Goal: Information Seeking & Learning: Learn about a topic

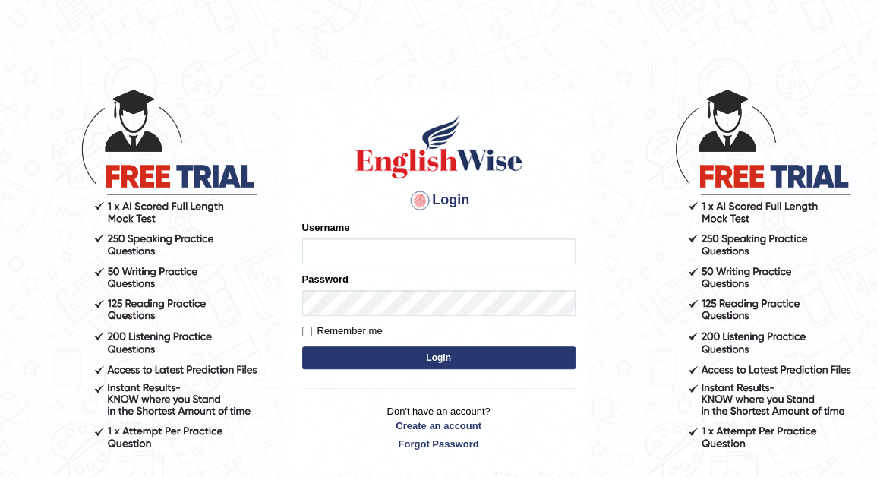
type input "Nomz1986"
click at [358, 362] on button "Login" at bounding box center [438, 357] width 273 height 23
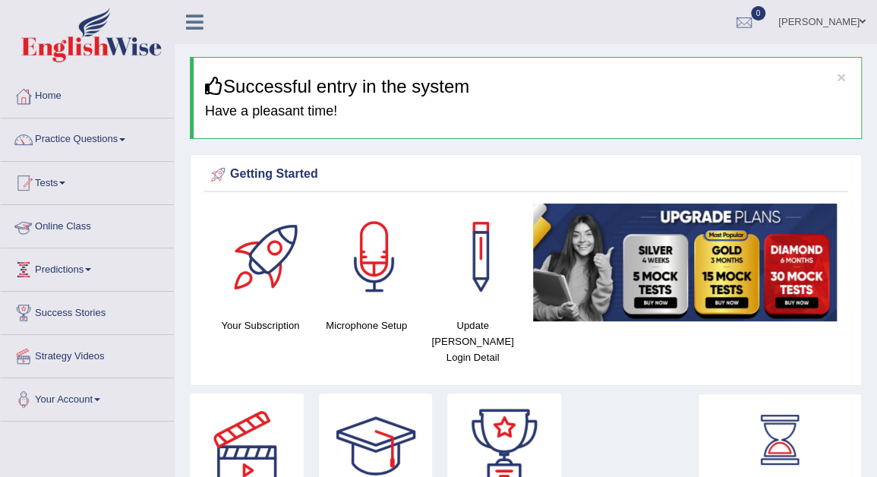
click at [80, 221] on link "Online Class" at bounding box center [87, 224] width 173 height 38
click at [80, 221] on link "Online Class" at bounding box center [85, 224] width 169 height 38
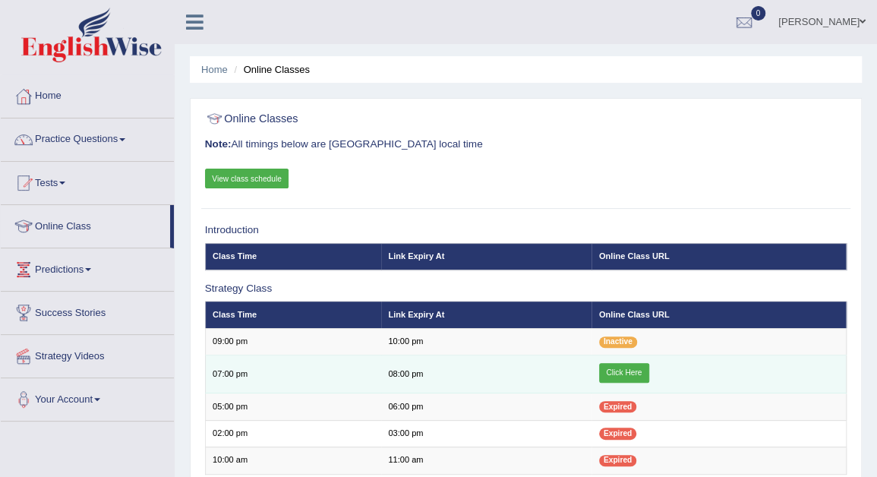
click at [625, 371] on link "Click Here" at bounding box center [624, 373] width 50 height 20
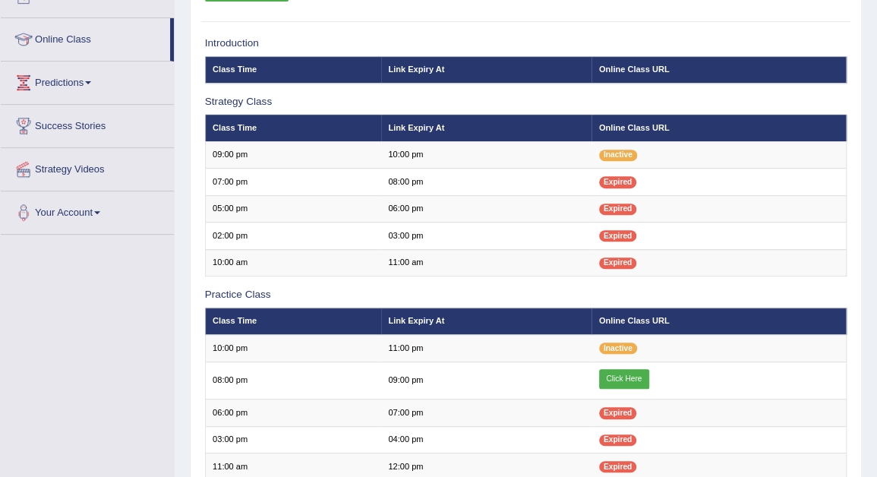
scroll to position [222, 0]
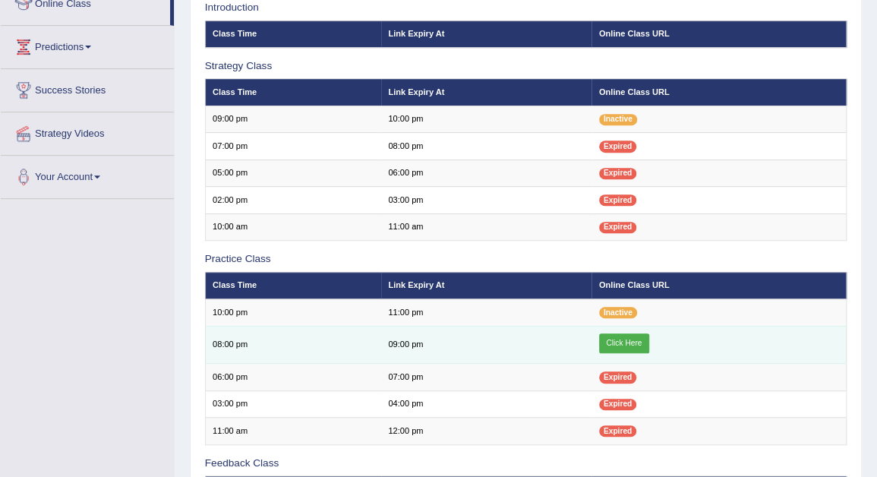
click at [614, 339] on link "Click Here" at bounding box center [624, 343] width 50 height 20
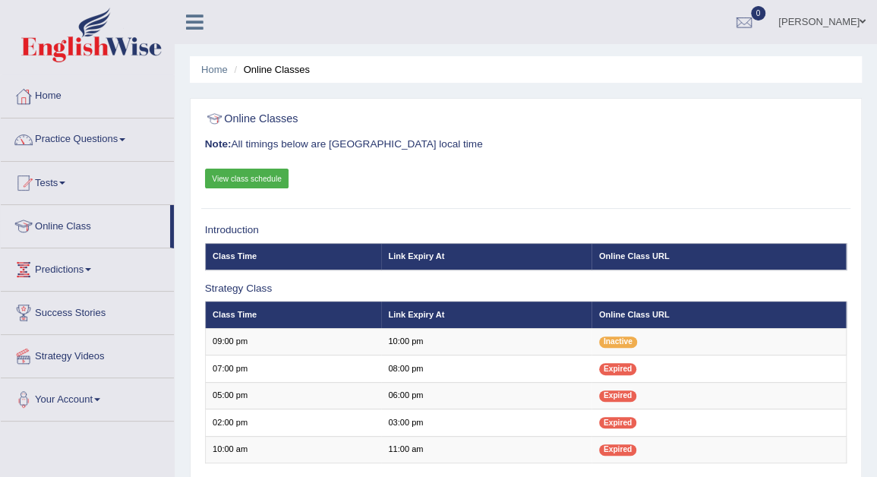
click at [125, 140] on span at bounding box center [122, 139] width 6 height 3
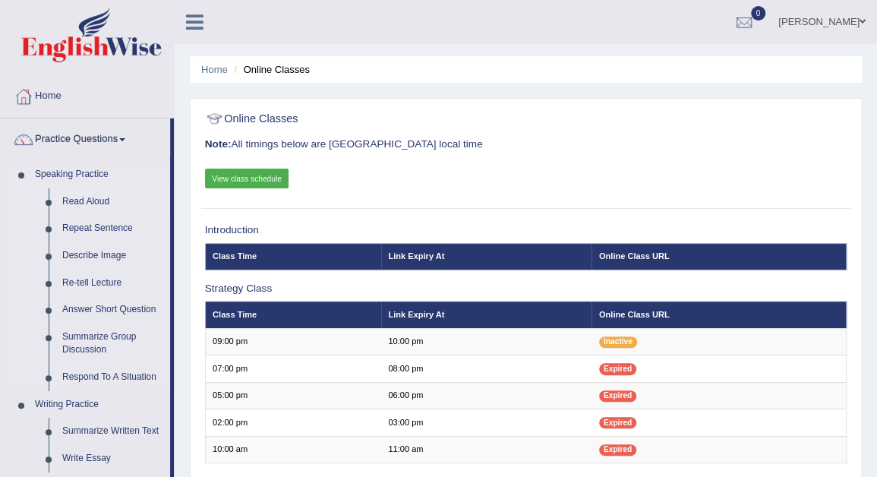
click at [99, 200] on link "Read Aloud" at bounding box center [112, 201] width 115 height 27
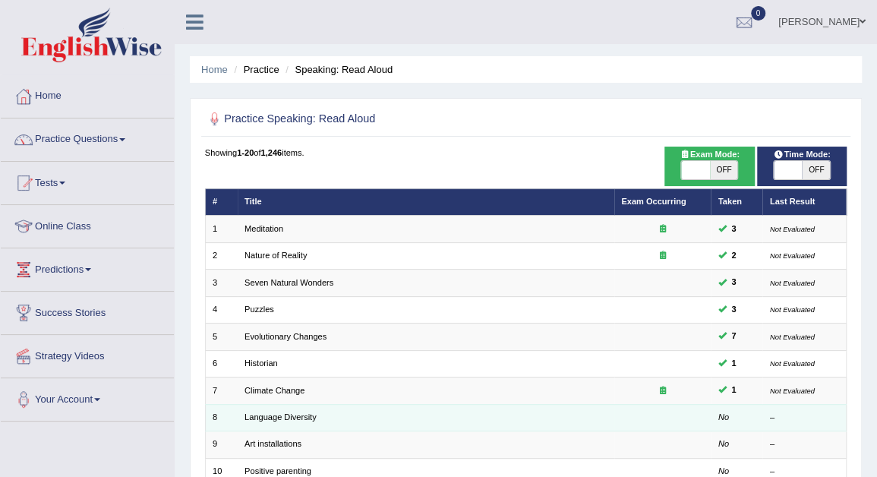
click at [355, 420] on td "Language Diversity" at bounding box center [426, 417] width 377 height 27
click at [287, 412] on link "Language Diversity" at bounding box center [281, 416] width 72 height 9
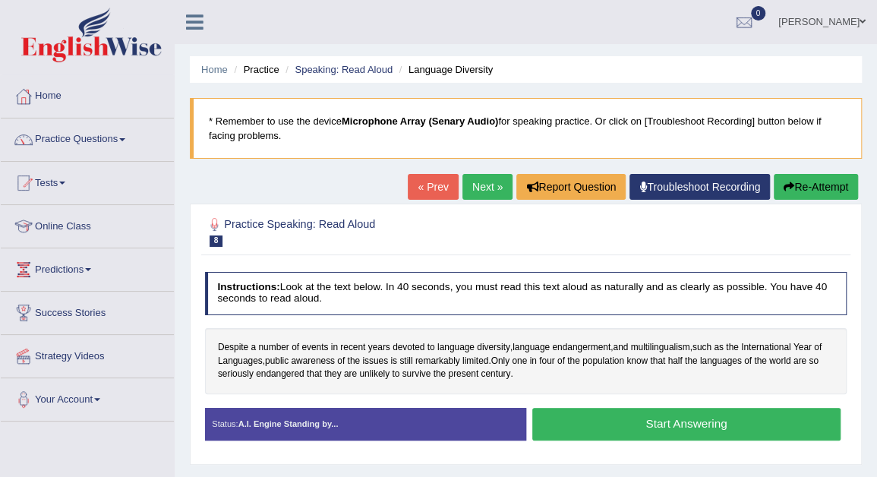
click at [607, 420] on button "Start Answering" at bounding box center [686, 424] width 308 height 33
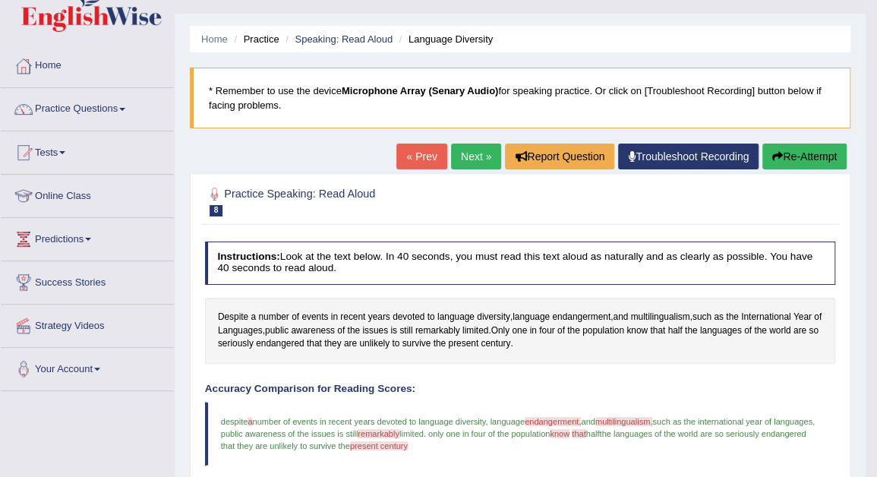
scroll to position [30, 0]
click at [465, 153] on link "Next »" at bounding box center [476, 157] width 50 height 26
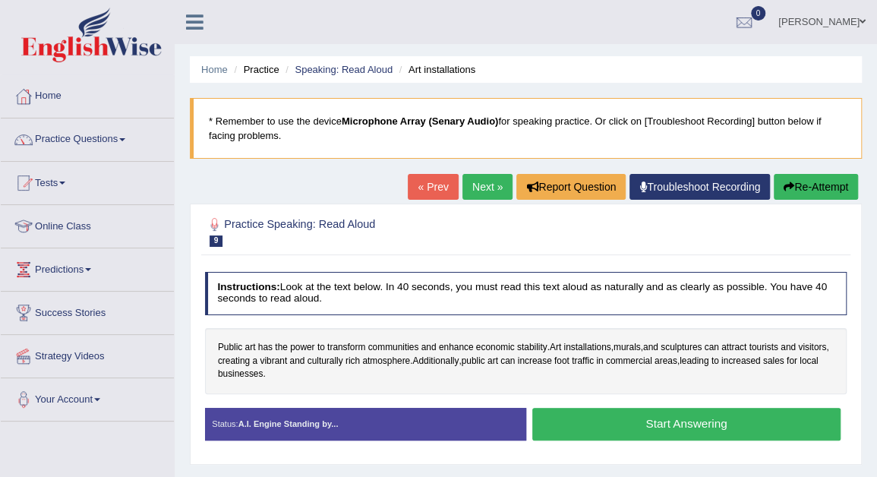
click at [483, 191] on link "Next »" at bounding box center [487, 187] width 50 height 26
click at [585, 415] on button "Start Answering" at bounding box center [686, 424] width 308 height 33
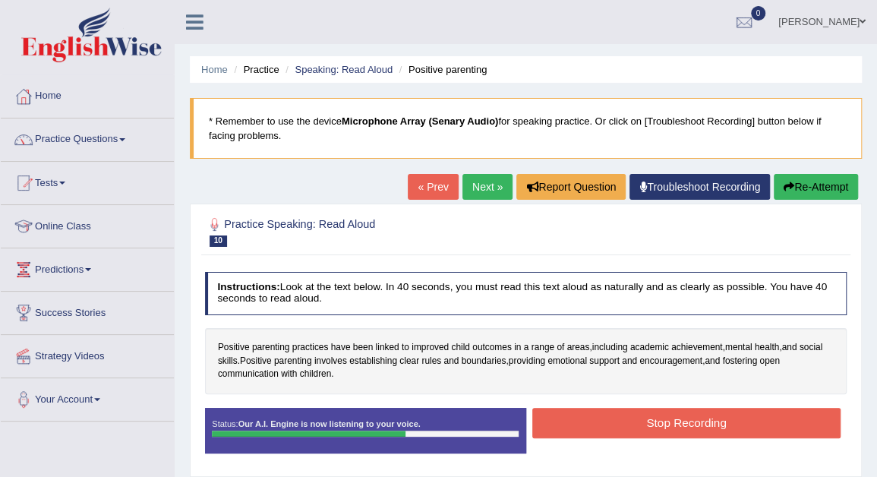
click at [585, 415] on button "Stop Recording" at bounding box center [686, 423] width 308 height 30
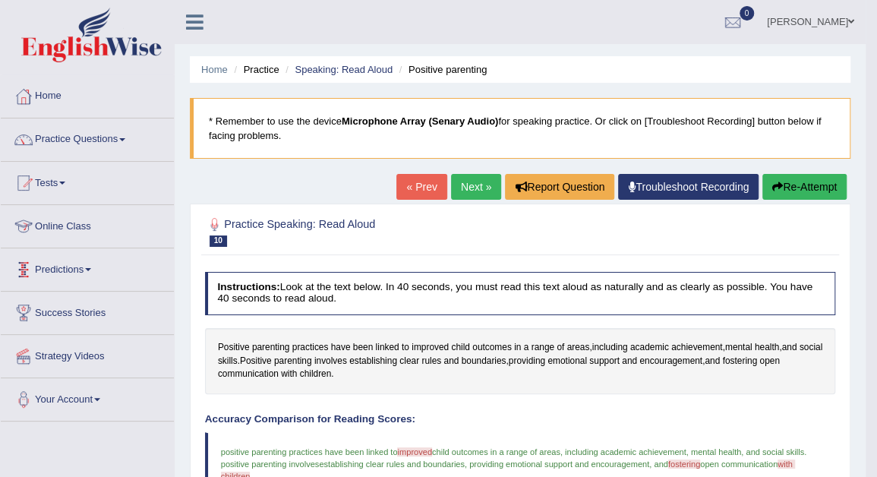
click at [61, 235] on link "Online Class" at bounding box center [87, 224] width 173 height 38
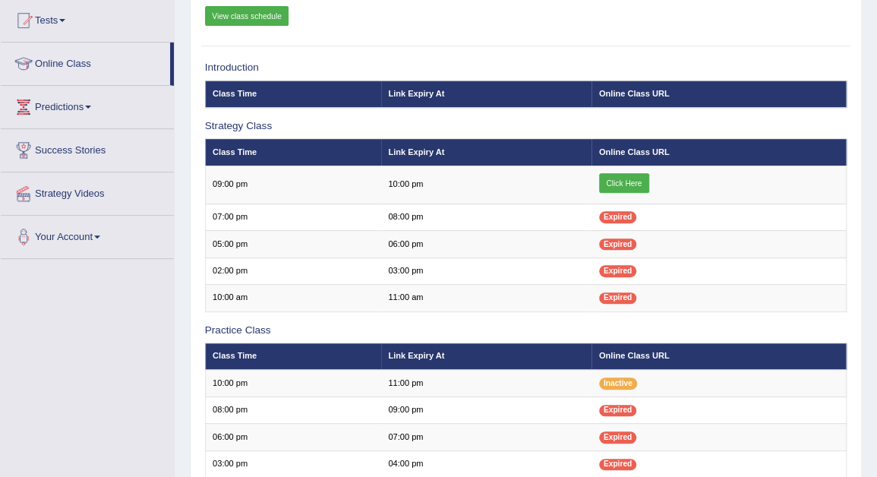
scroll to position [152, 0]
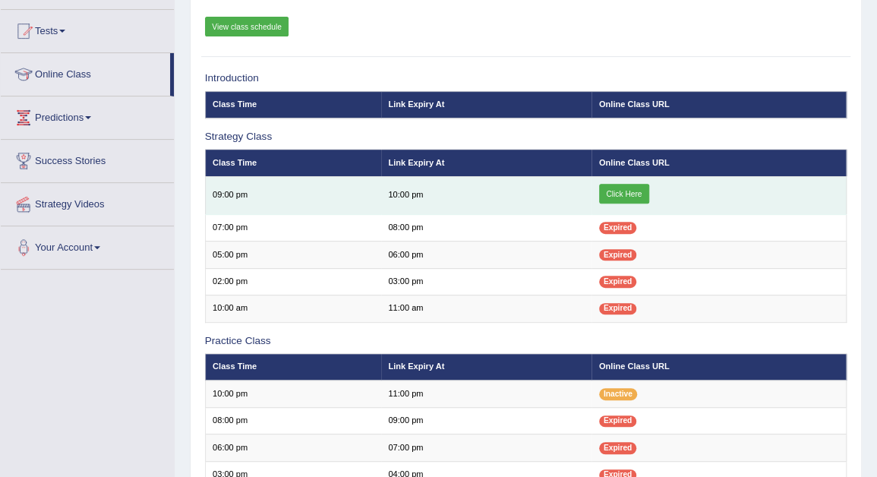
click at [619, 197] on link "Click Here" at bounding box center [624, 194] width 50 height 20
